Goal: Task Accomplishment & Management: Use online tool/utility

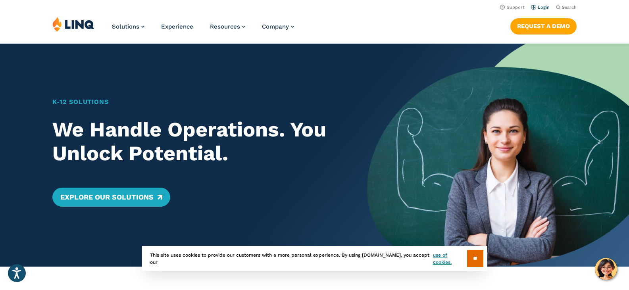
click at [540, 6] on link "Login" at bounding box center [540, 7] width 19 height 5
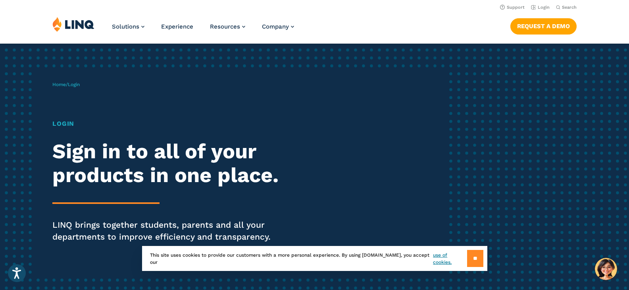
click at [478, 253] on input "**" at bounding box center [475, 258] width 16 height 17
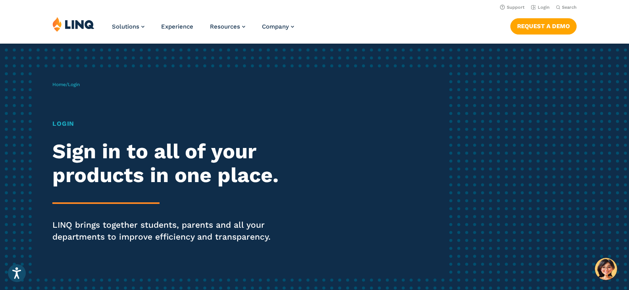
click at [107, 189] on div "Login Sign in to all of your products in one place. LINQ brings together studen…" at bounding box center [173, 192] width 243 height 146
click at [114, 199] on div "Login Sign in to all of your products in one place. LINQ brings together studen…" at bounding box center [173, 192] width 243 height 146
click at [221, 272] on div "Home / Login Login Sign in to all of your products in one place. LINQ brings to…" at bounding box center [248, 172] width 393 height 203
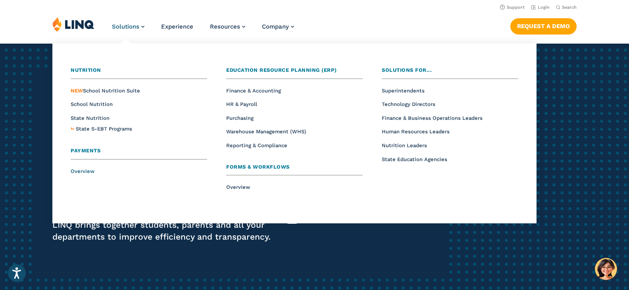
click at [83, 170] on span "Overview" at bounding box center [83, 171] width 24 height 6
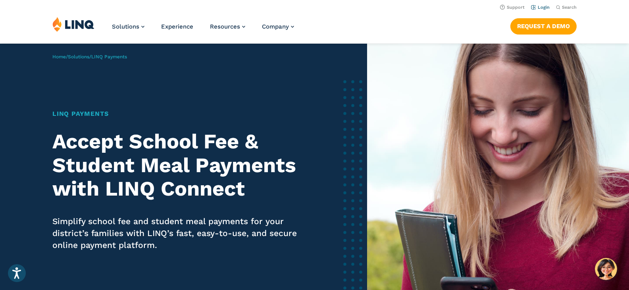
click at [538, 7] on link "Login" at bounding box center [540, 7] width 19 height 5
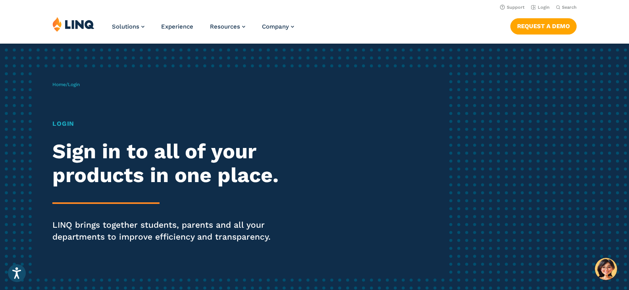
click at [61, 125] on h1 "Login" at bounding box center [173, 124] width 243 height 10
click at [147, 225] on p "LINQ brings together students, parents and all your departments to improve effi…" at bounding box center [173, 231] width 243 height 24
click at [231, 159] on h2 "Sign in to all of your products in one place." at bounding box center [173, 164] width 243 height 48
